Goal: Task Accomplishment & Management: Use online tool/utility

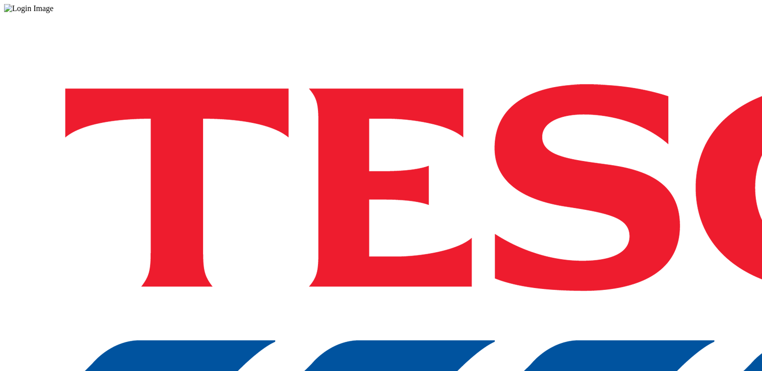
click at [581, 235] on div "Log in to the Spectra’s dashboard using [PERSON_NAME]’s credentials. If you don…" at bounding box center [381, 263] width 754 height 501
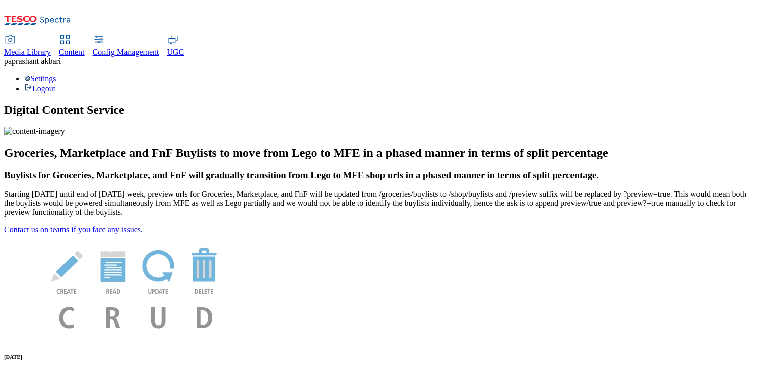
click at [85, 48] on div "Content" at bounding box center [72, 52] width 26 height 9
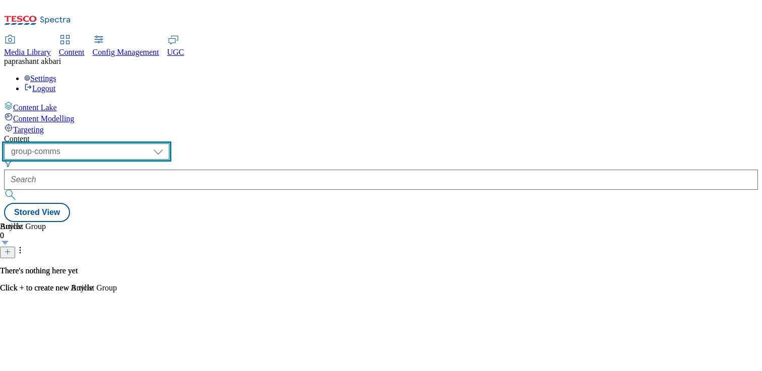
click at [163, 144] on select "dotcom-cz dotcom-hu dotcom-sk fnf-uk ghs-roi ghs-uk group-comms ighs-cz ighs-hu…" at bounding box center [86, 152] width 165 height 16
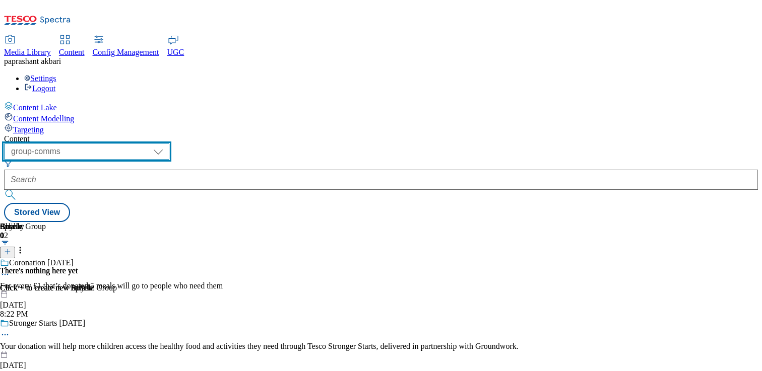
select select "ighs-sk"
click at [131, 144] on select "dotcom-cz dotcom-hu dotcom-sk fnf-uk ghs-roi ghs-uk group-comms ighs-cz ighs-hu…" at bounding box center [86, 152] width 165 height 16
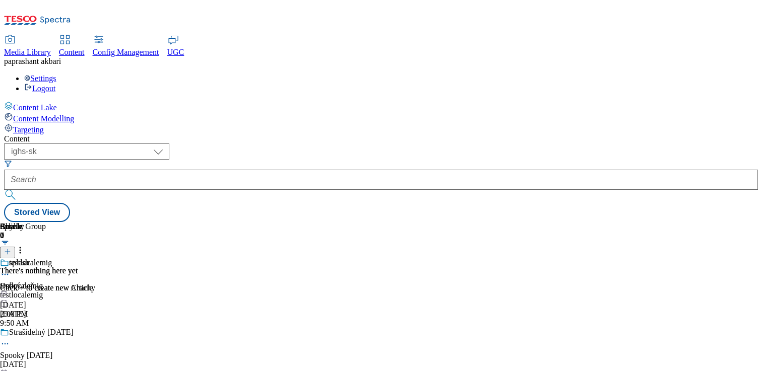
click at [187, 291] on div "testlocalemig" at bounding box center [93, 295] width 187 height 9
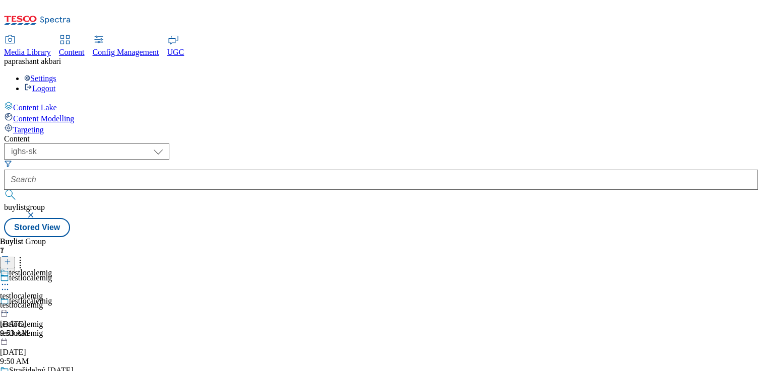
click at [22, 292] on div "test_bl" at bounding box center [11, 296] width 22 height 9
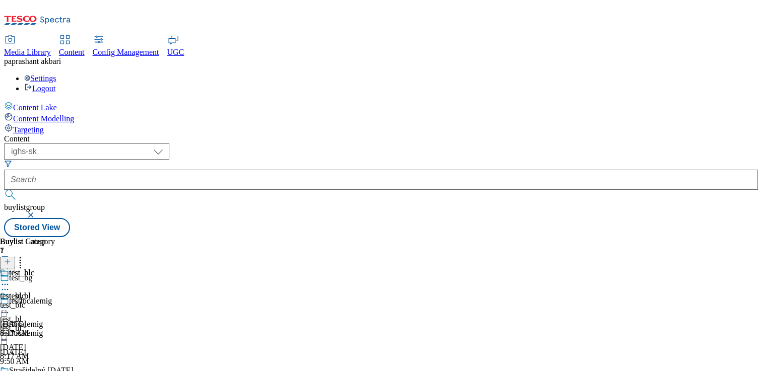
click at [10, 303] on icon at bounding box center [5, 308] width 10 height 10
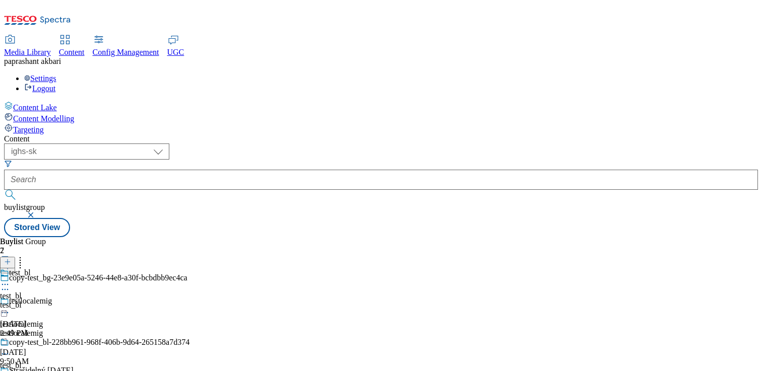
scroll to position [329, 0]
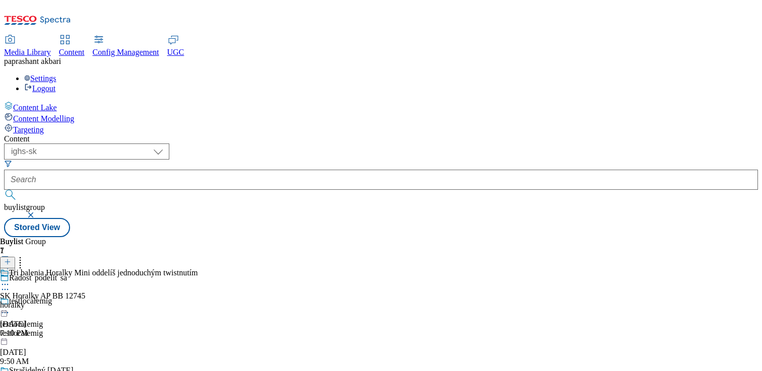
scroll to position [405, 0]
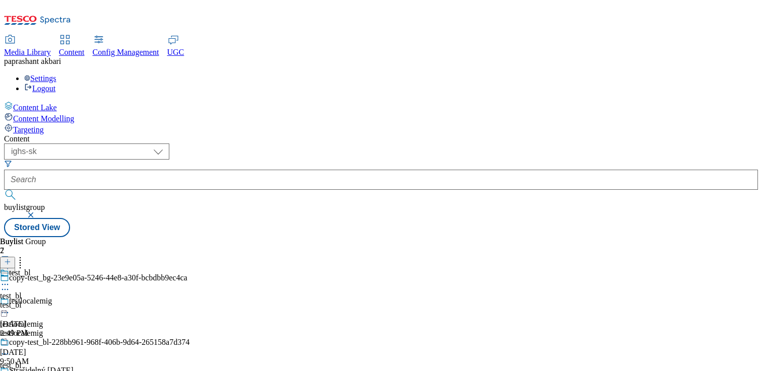
click at [6, 284] on circle at bounding box center [6, 285] width 2 height 2
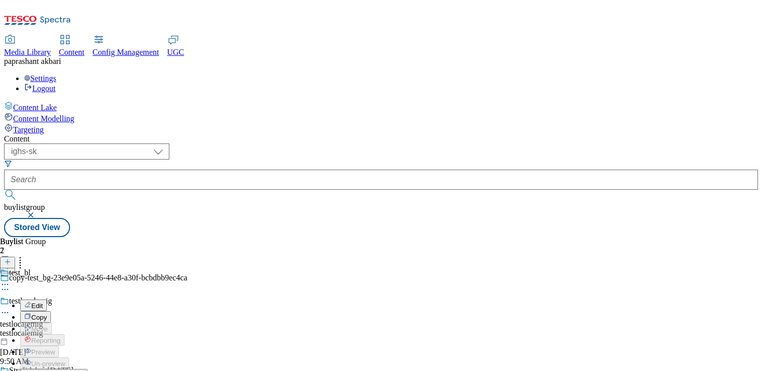
click at [84, 371] on span "Open Preview Url" at bounding box center [57, 376] width 52 height 8
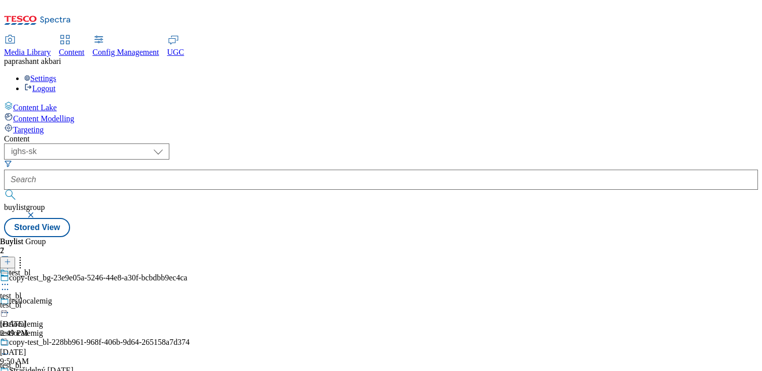
click at [190, 269] on div "test_bl test_bl test_bl Jul 14, 2025 2:49 PM" at bounding box center [95, 304] width 190 height 70
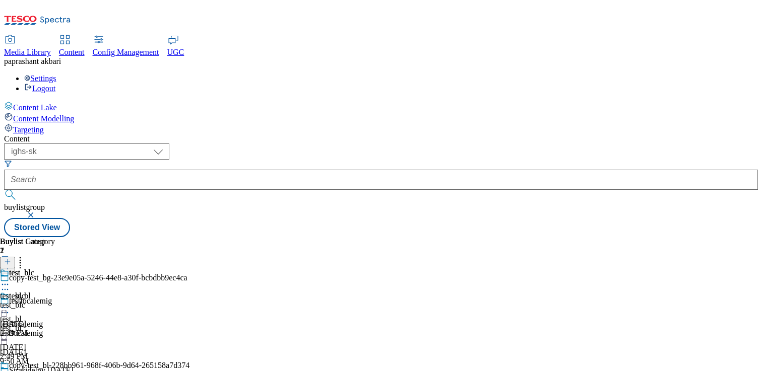
scroll to position [13, 0]
click at [190, 303] on div at bounding box center [95, 309] width 190 height 12
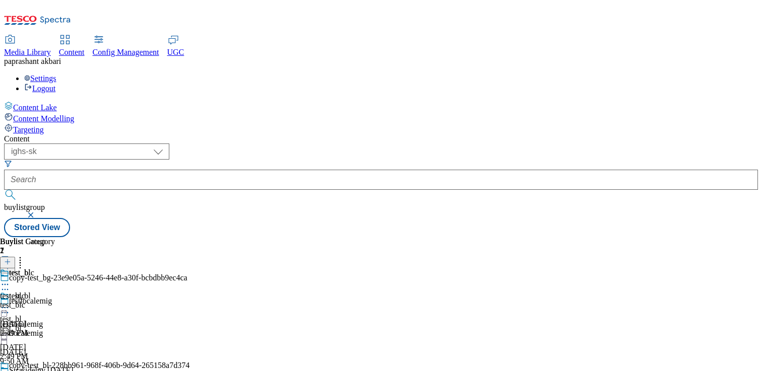
scroll to position [327, 0]
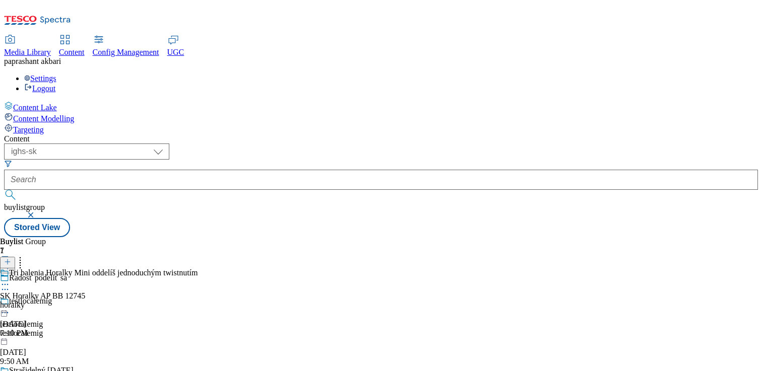
scroll to position [186, 0]
click at [10, 280] on icon at bounding box center [5, 285] width 10 height 10
click at [198, 369] on li "Open Preview Url" at bounding box center [109, 375] width 178 height 12
click at [10, 280] on icon at bounding box center [5, 285] width 10 height 10
click at [84, 371] on span "Open Preview Url" at bounding box center [57, 376] width 52 height 8
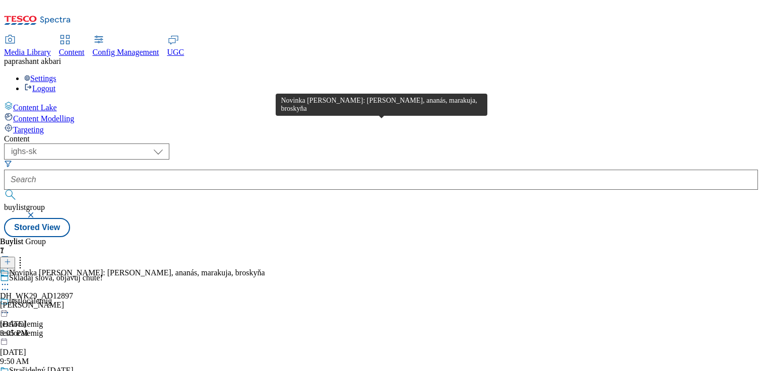
scroll to position [15, 0]
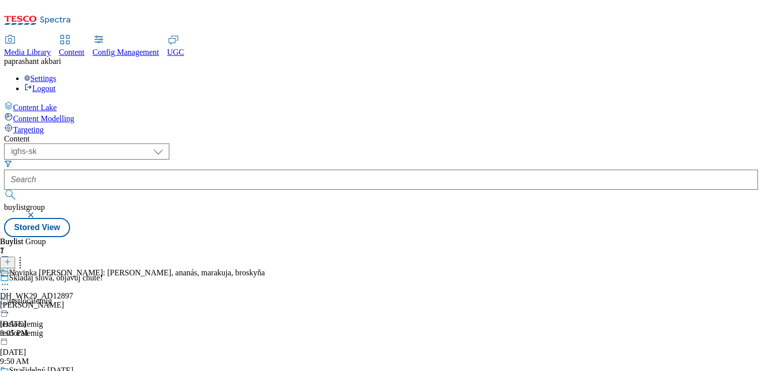
click at [9, 284] on circle at bounding box center [8, 285] width 2 height 2
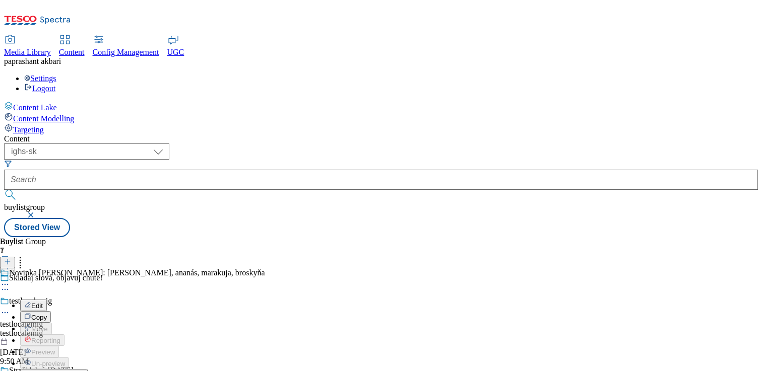
click at [84, 371] on span "Open Preview Url" at bounding box center [57, 376] width 52 height 8
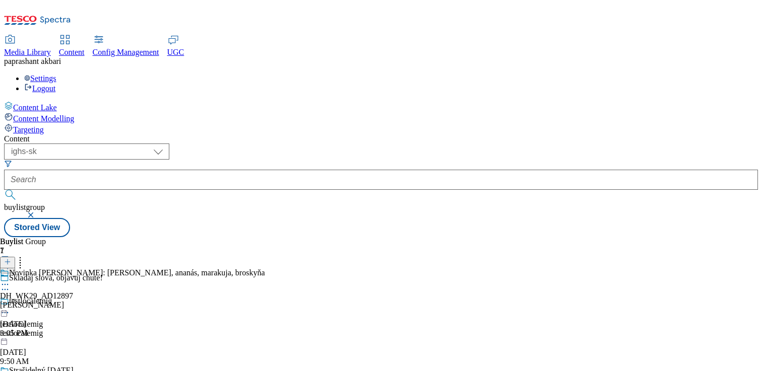
click at [10, 280] on icon at bounding box center [5, 285] width 10 height 10
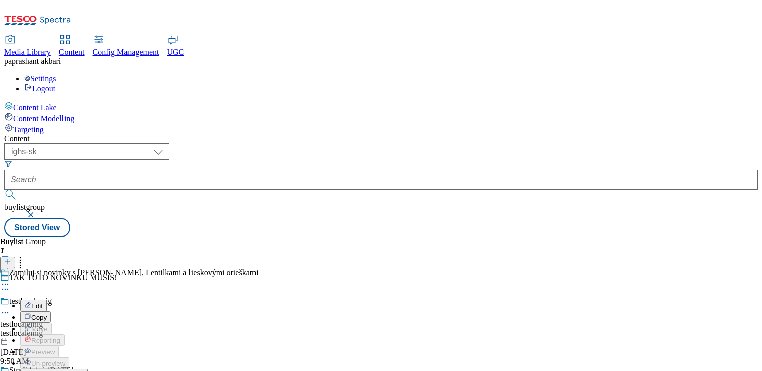
click at [84, 371] on span "Open Preview Url" at bounding box center [57, 376] width 52 height 8
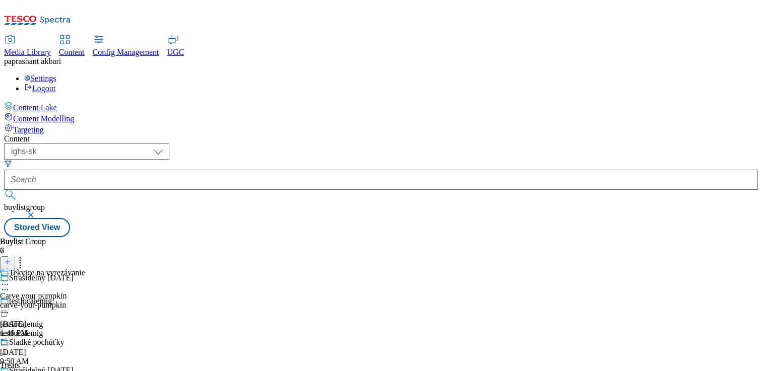
click at [10, 280] on icon at bounding box center [5, 285] width 10 height 10
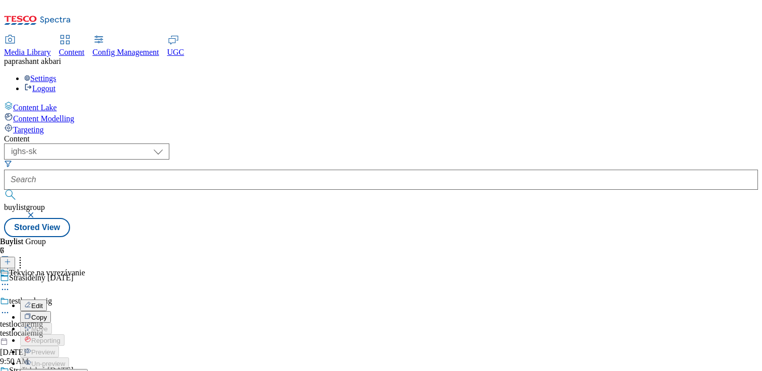
click at [84, 371] on span "Open Preview Url" at bounding box center [57, 376] width 52 height 8
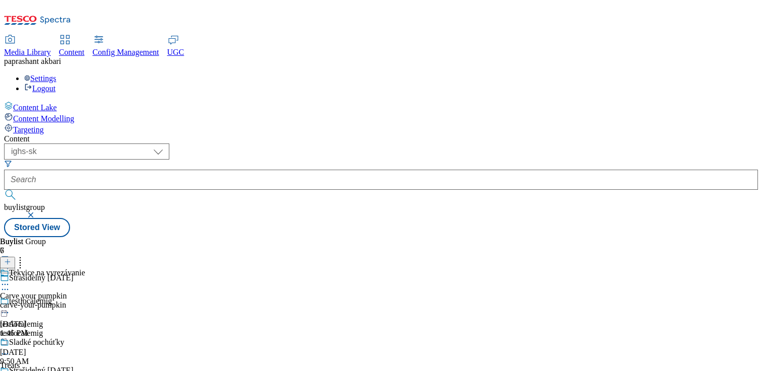
click at [10, 349] on icon at bounding box center [5, 354] width 10 height 10
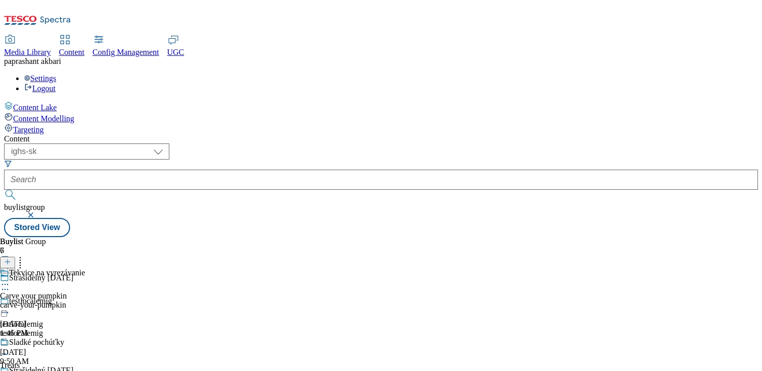
scroll to position [407, 0]
click at [187, 329] on div "testlocalemig" at bounding box center [93, 333] width 187 height 9
click at [52, 301] on div "testlocalemig" at bounding box center [26, 305] width 52 height 9
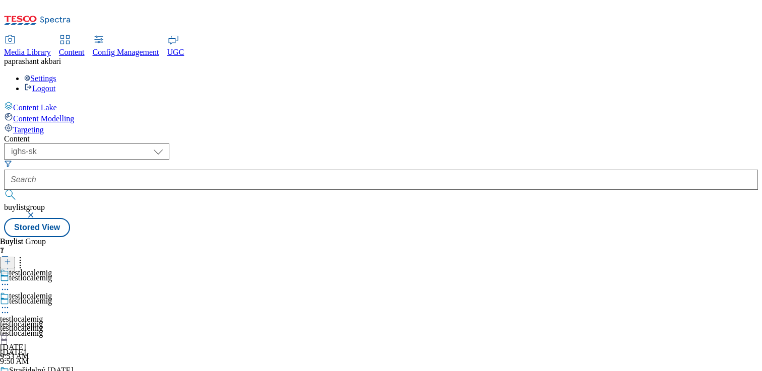
click at [9, 307] on circle at bounding box center [8, 308] width 2 height 2
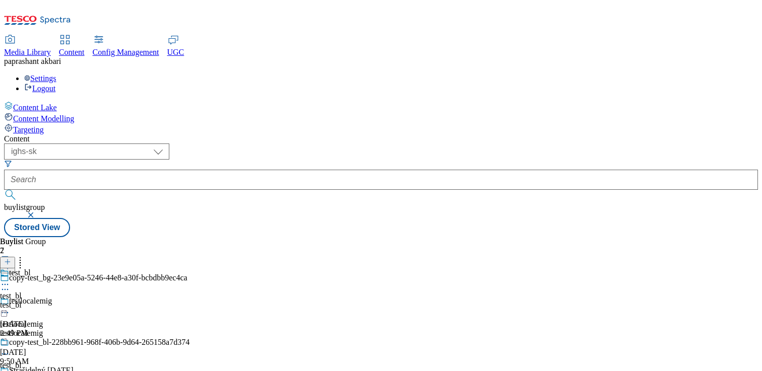
scroll to position [306, 0]
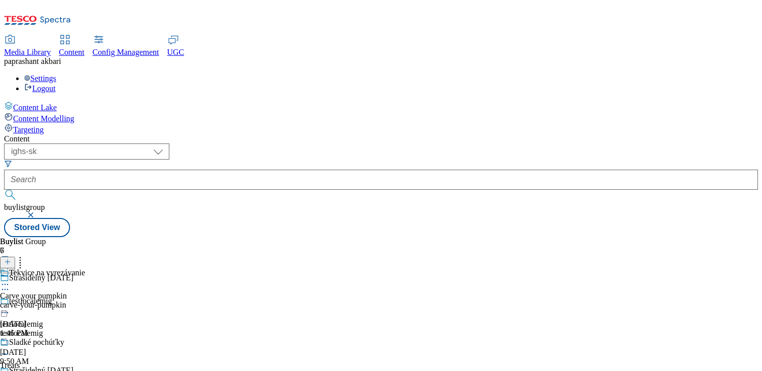
scroll to position [197, 0]
click at [74, 114] on span "Content Modelling" at bounding box center [43, 118] width 61 height 9
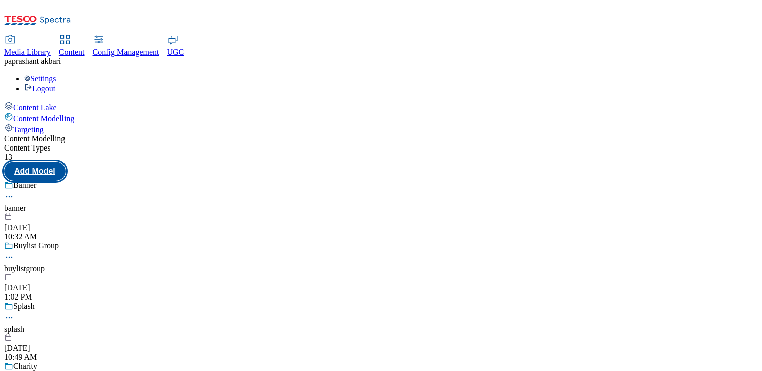
click at [66, 162] on button "Add Model" at bounding box center [34, 171] width 61 height 19
select select "web"
select select "bottom"
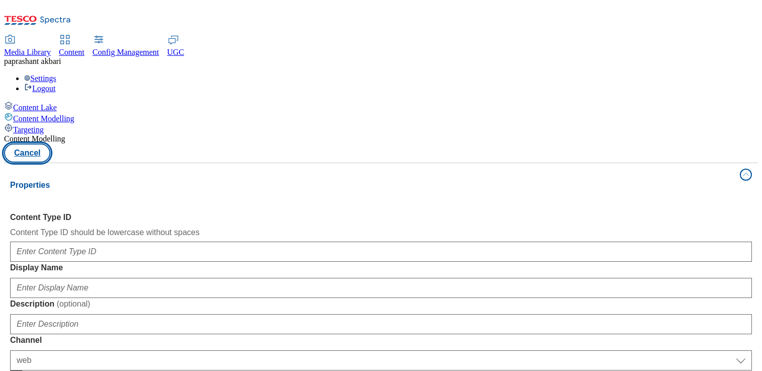
click at [50, 144] on button "Cancel" at bounding box center [27, 153] width 46 height 19
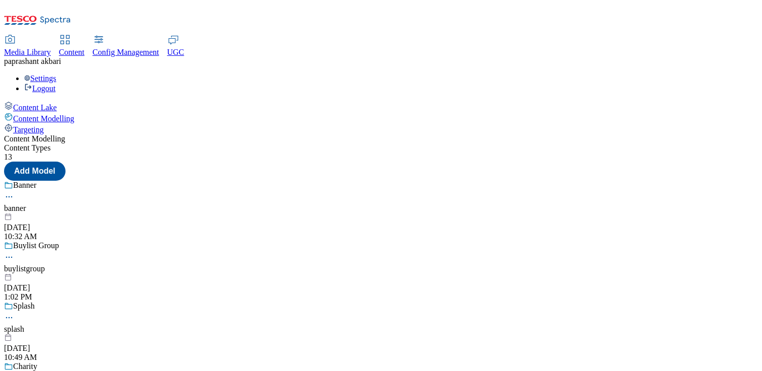
click at [50, 112] on div "Content Modelling" at bounding box center [381, 117] width 754 height 11
click at [44, 125] on span "Targeting" at bounding box center [28, 129] width 31 height 9
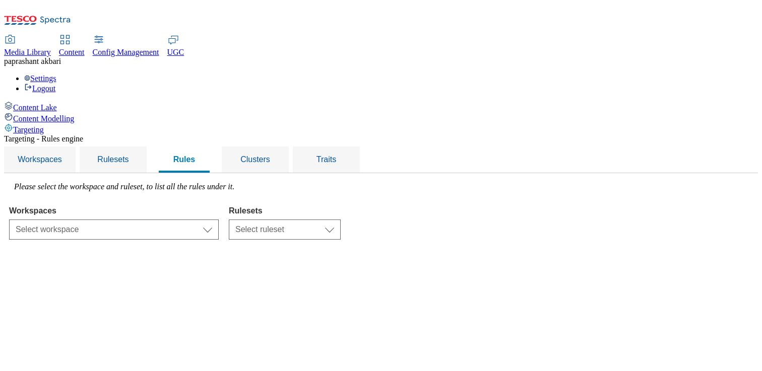
click at [219, 220] on select "Select workspace Test Targeting_24th_September_Sanity test 20th march Test_Sani…" at bounding box center [114, 230] width 210 height 20
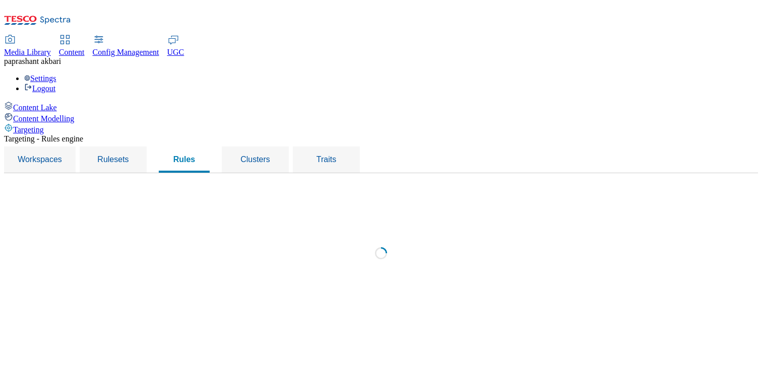
select select "f510054f-adaa-4692-b570-80fa3897127a"
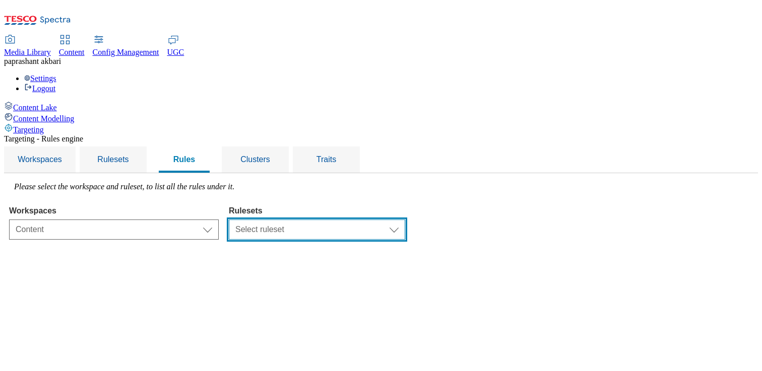
click at [405, 220] on select "Select ruleset CZ TEST HU ROI SK UK clubcard-roi clubcard-website customer-enga…" at bounding box center [317, 230] width 176 height 20
